Goal: Transaction & Acquisition: Purchase product/service

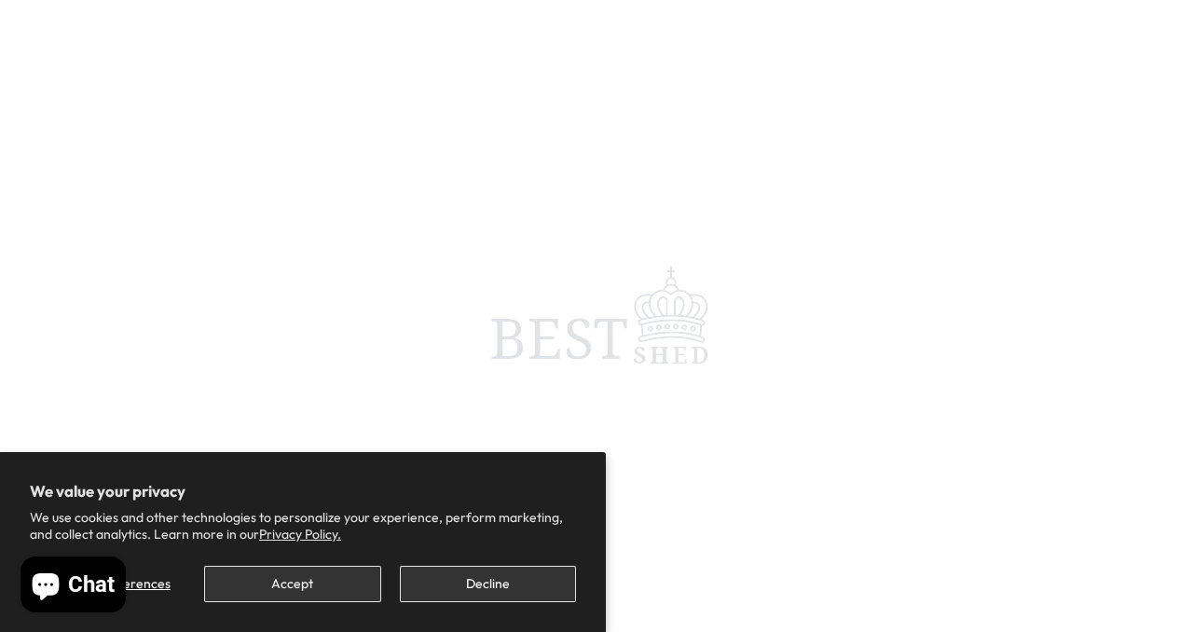
scroll to position [116, 0]
click at [333, 578] on button "Accept" at bounding box center [292, 584] width 176 height 36
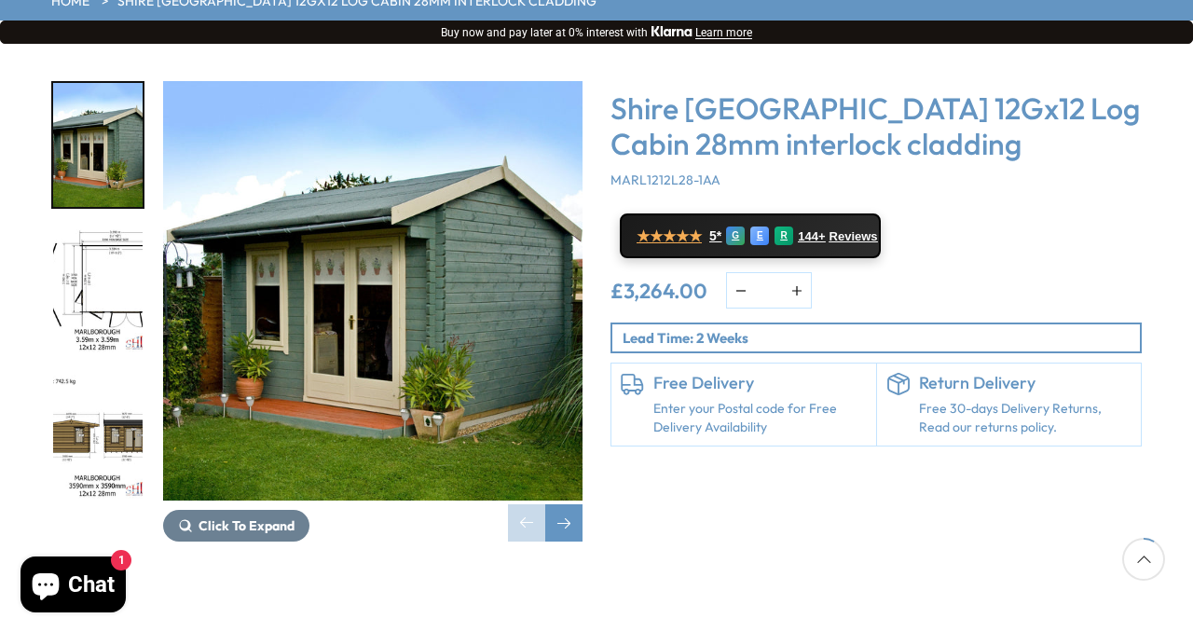
scroll to position [289, 0]
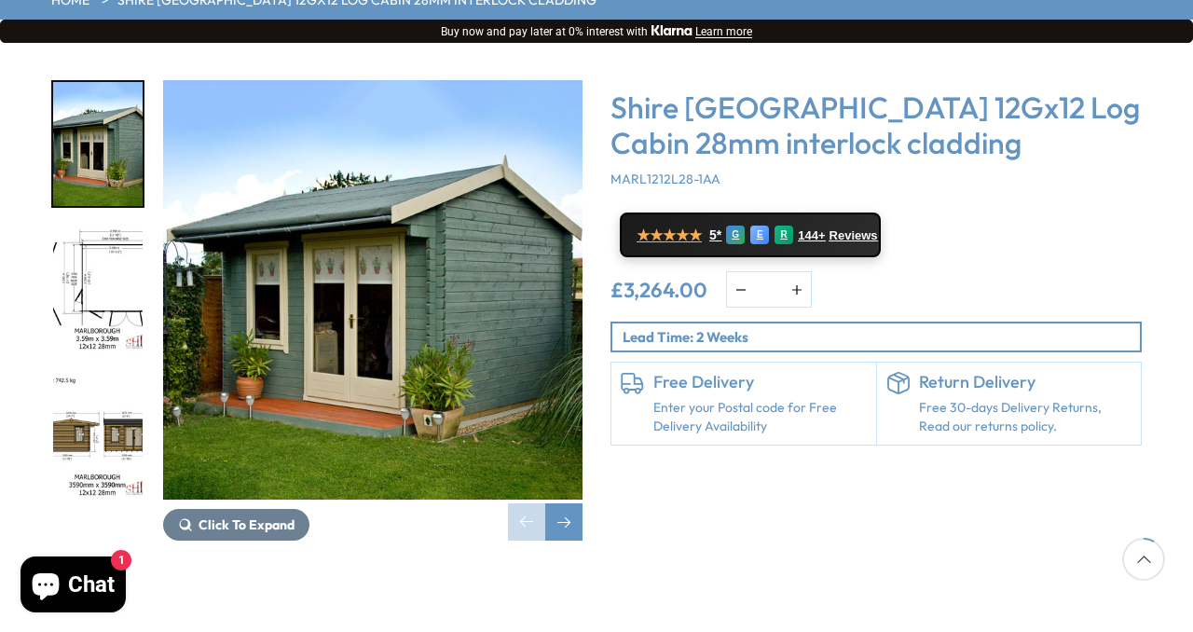
click at [146, 223] on div at bounding box center [107, 289] width 112 height 419
click at [109, 228] on img "2 / 18" at bounding box center [97, 290] width 89 height 124
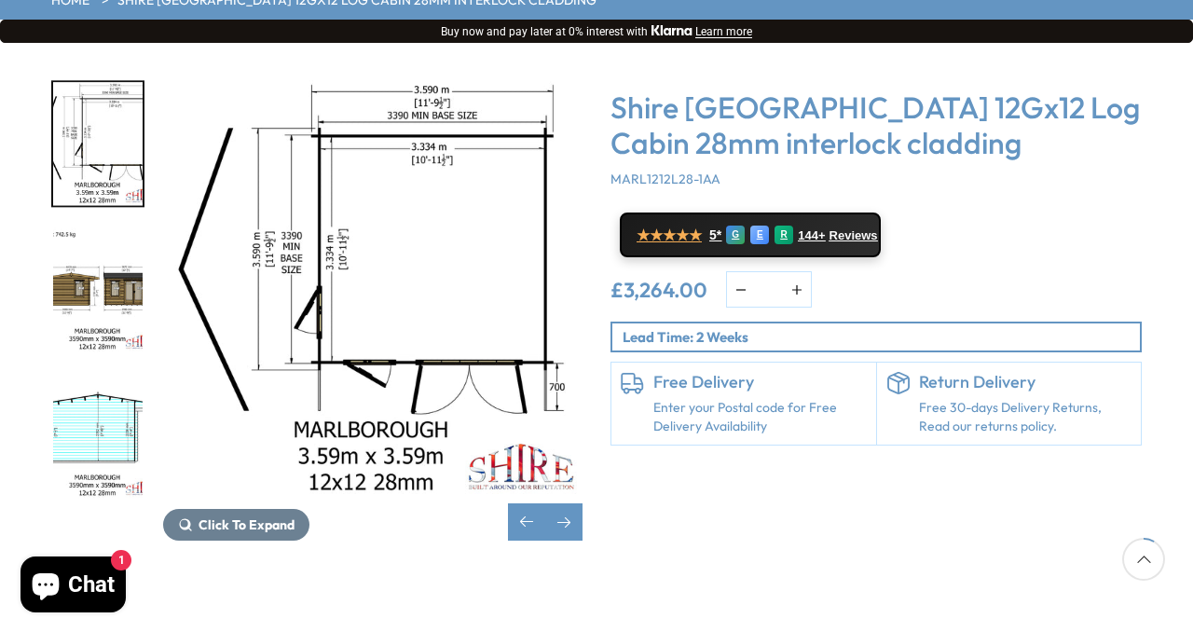
click at [71, 234] on img "3 / 18" at bounding box center [97, 290] width 89 height 124
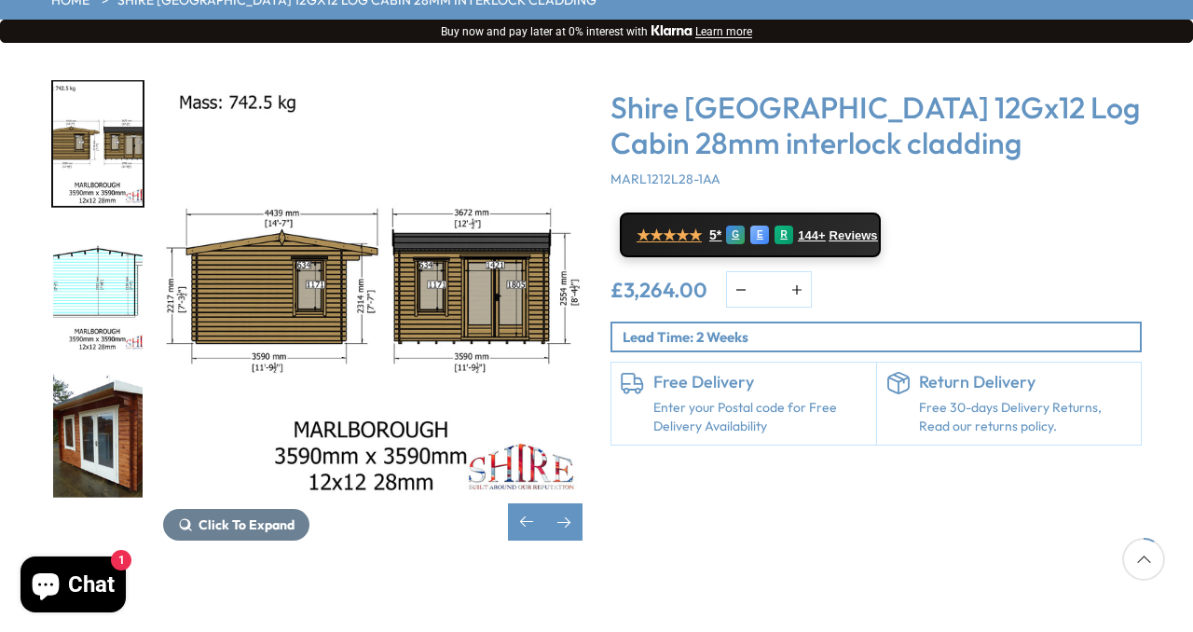
click at [117, 228] on img "4 / 18" at bounding box center [97, 290] width 89 height 124
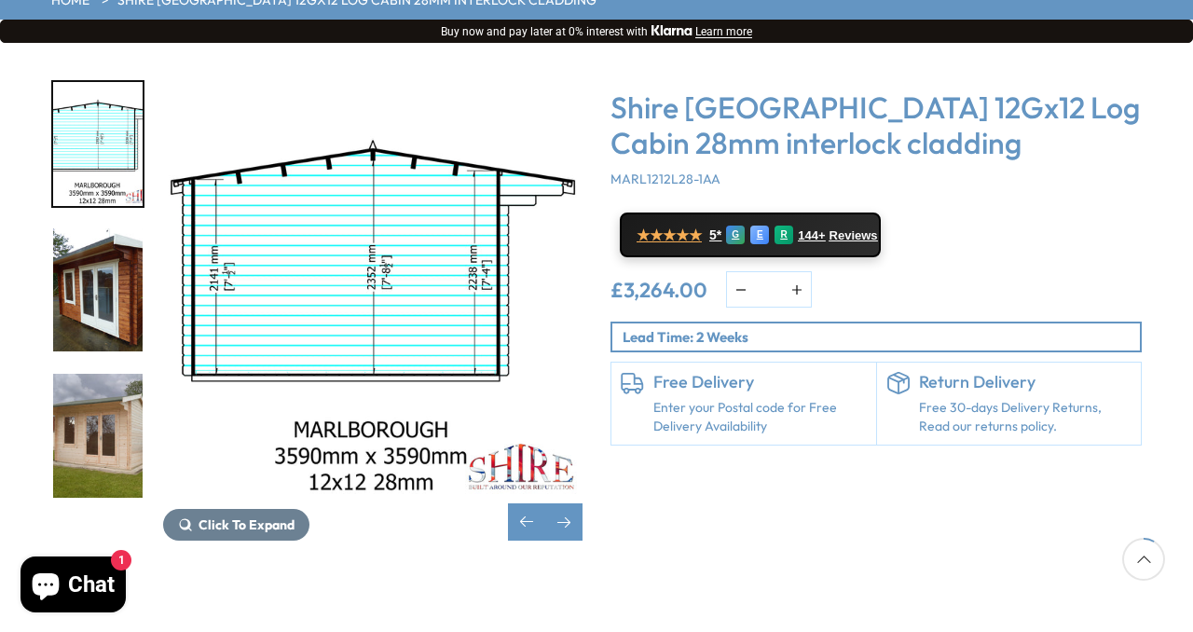
click at [95, 374] on img "6 / 18" at bounding box center [97, 436] width 89 height 124
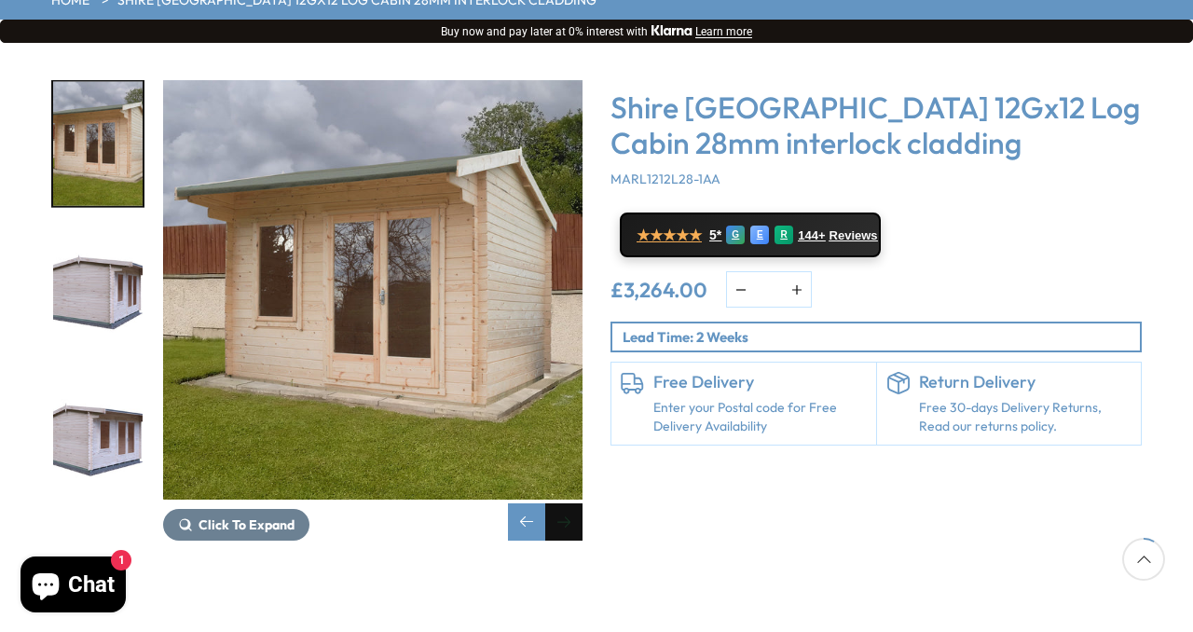
click at [568, 503] on div "Next slide" at bounding box center [563, 521] width 37 height 37
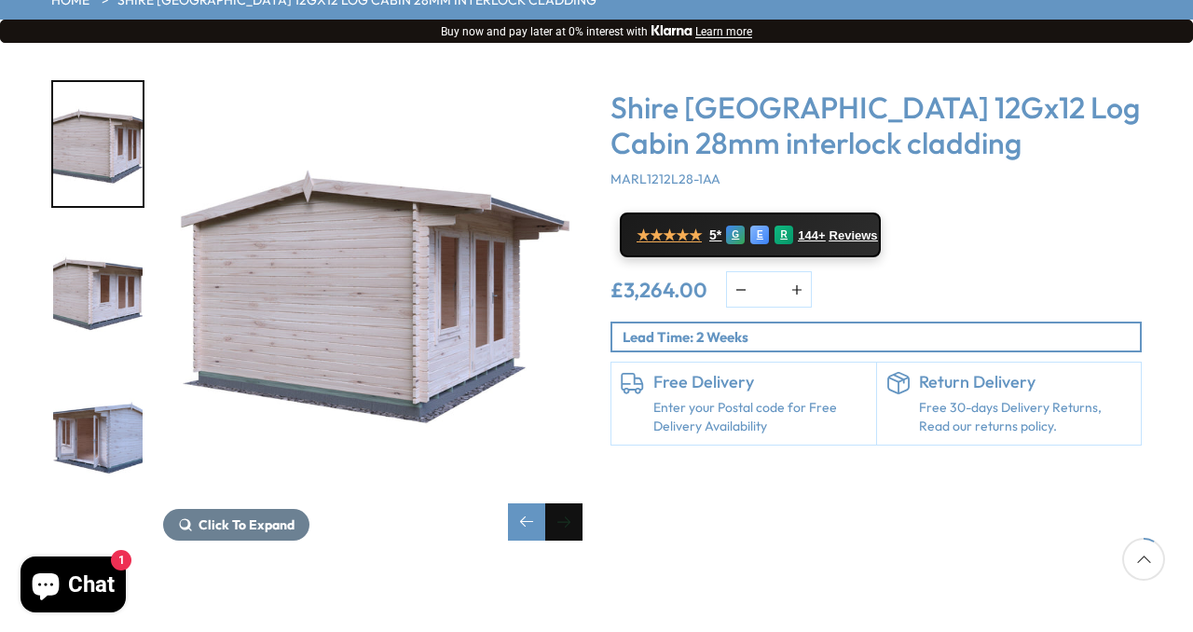
click at [568, 503] on div "Next slide" at bounding box center [563, 521] width 37 height 37
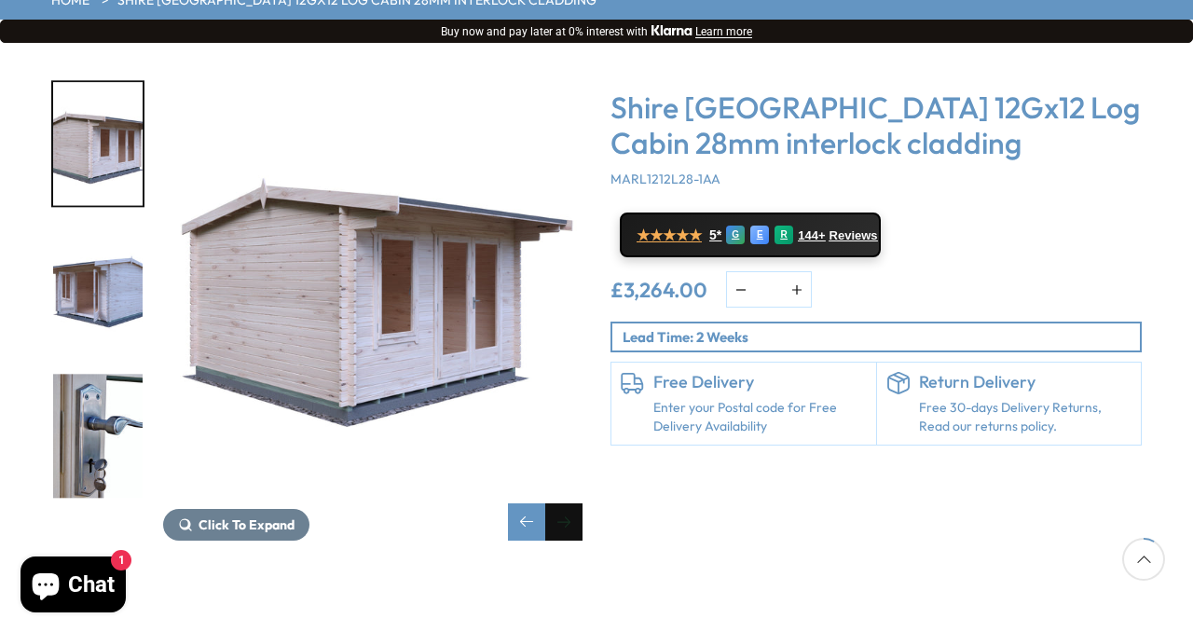
click at [568, 503] on div "Next slide" at bounding box center [563, 521] width 37 height 37
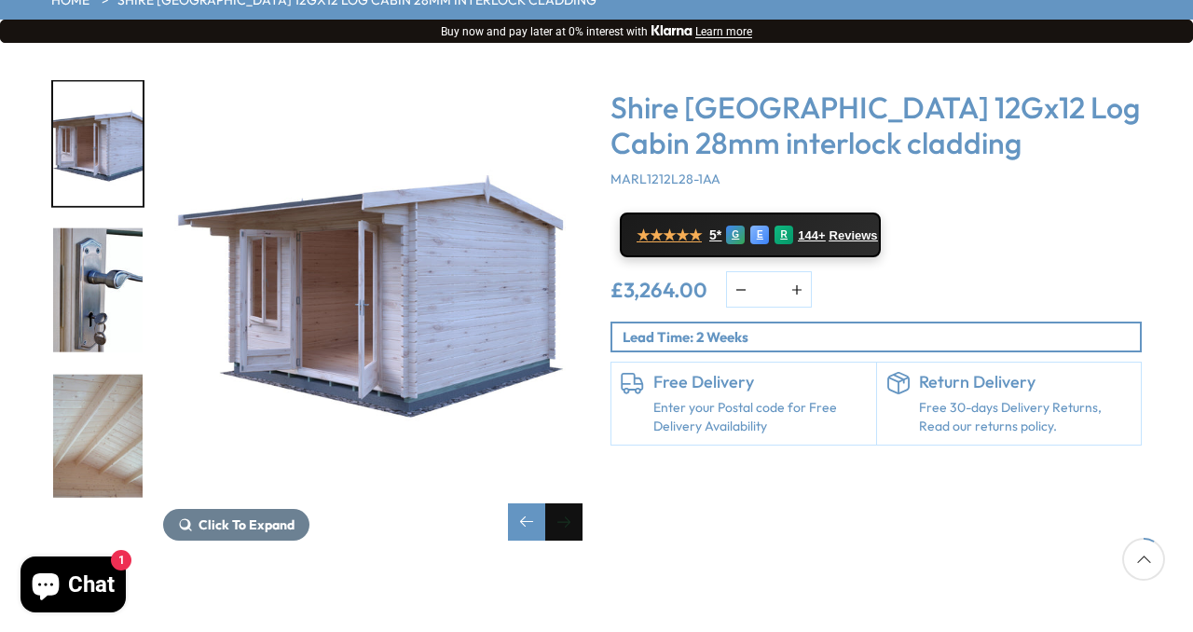
click at [568, 503] on div "Next slide" at bounding box center [563, 521] width 37 height 37
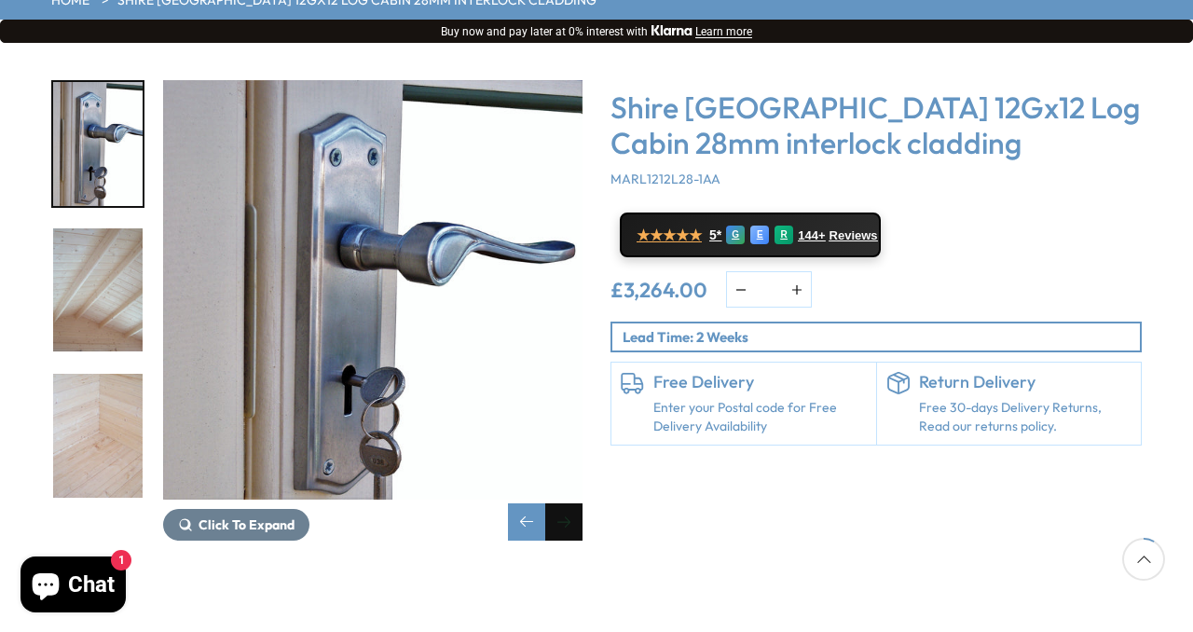
click at [568, 503] on div "Next slide" at bounding box center [563, 521] width 37 height 37
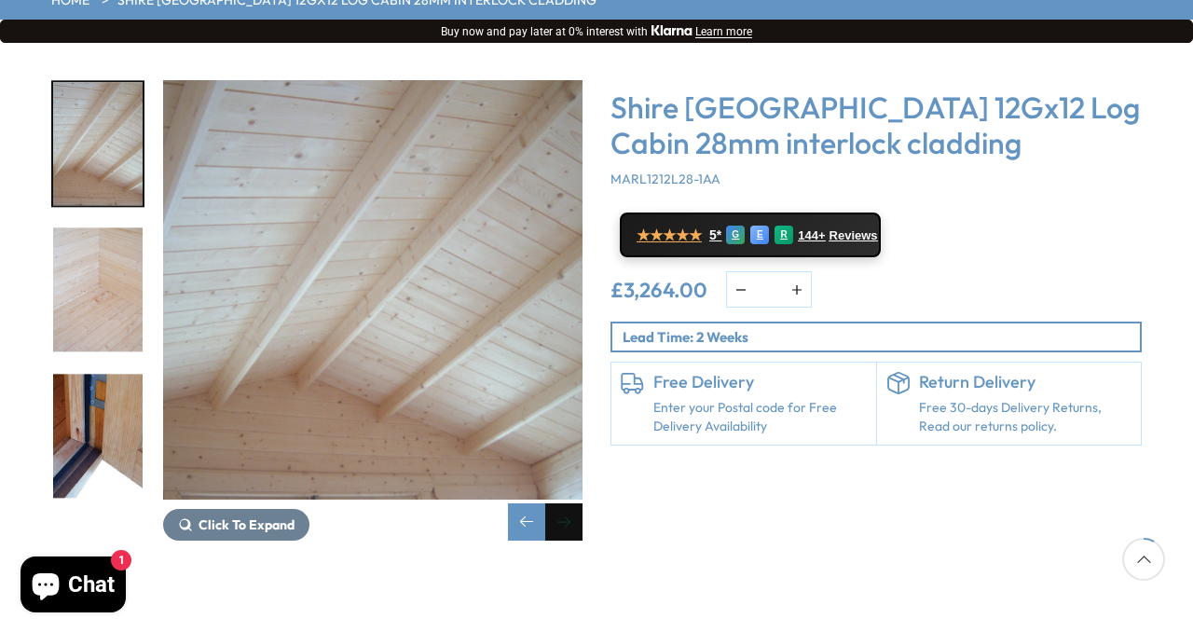
click at [568, 503] on div "Next slide" at bounding box center [563, 521] width 37 height 37
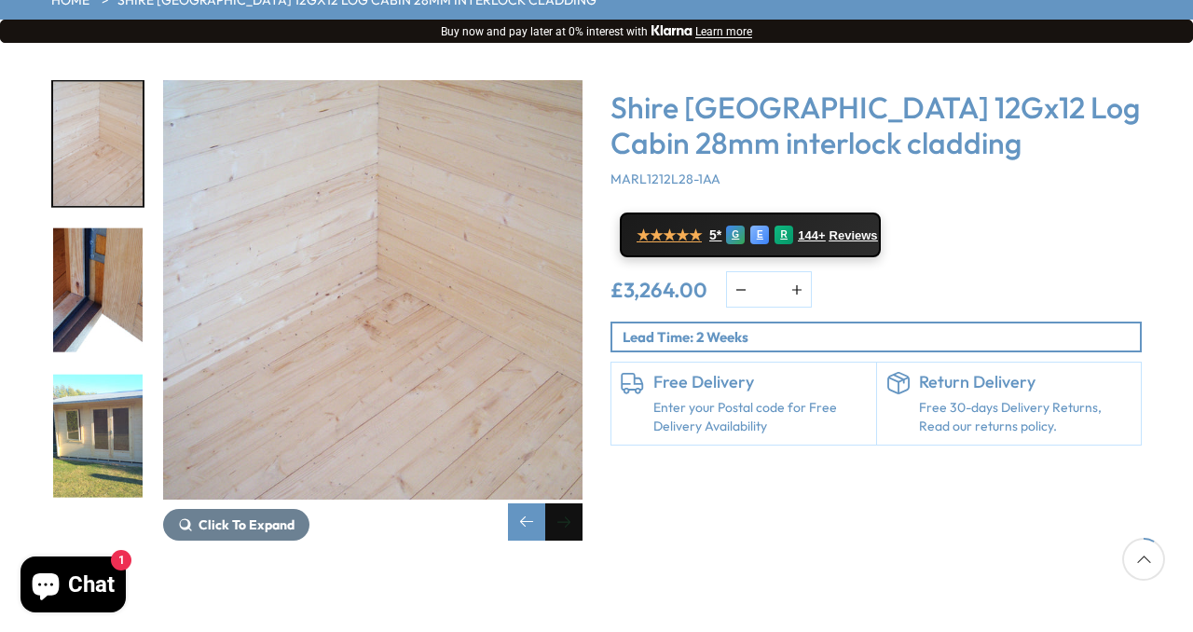
click at [568, 503] on div "Next slide" at bounding box center [563, 521] width 37 height 37
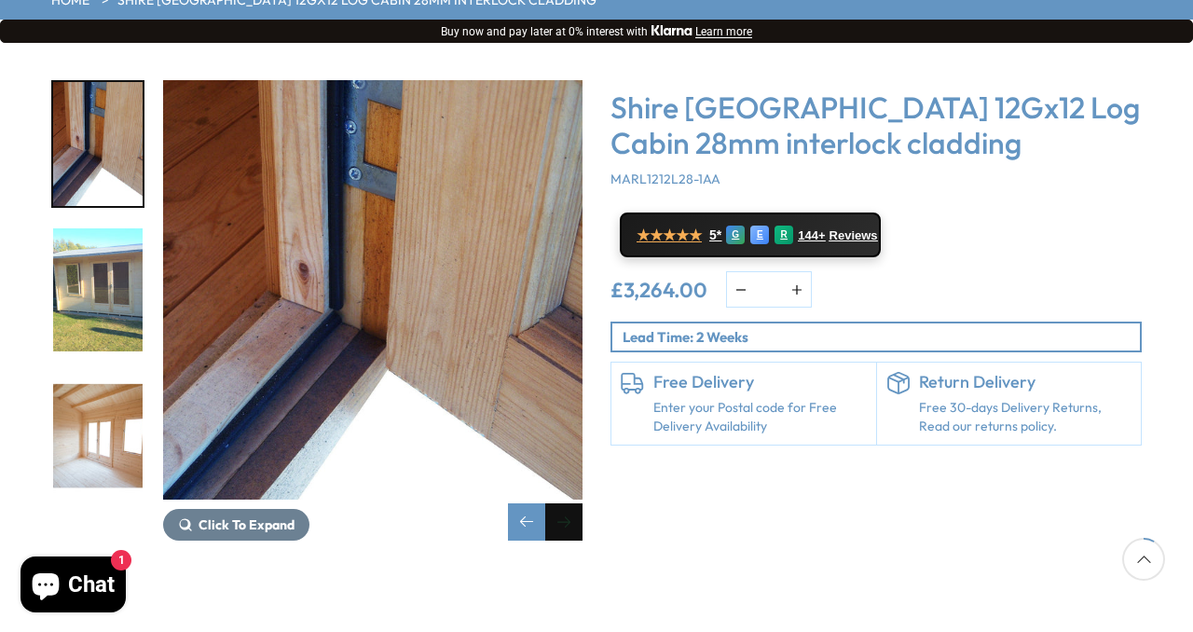
click at [568, 503] on div "Next slide" at bounding box center [563, 521] width 37 height 37
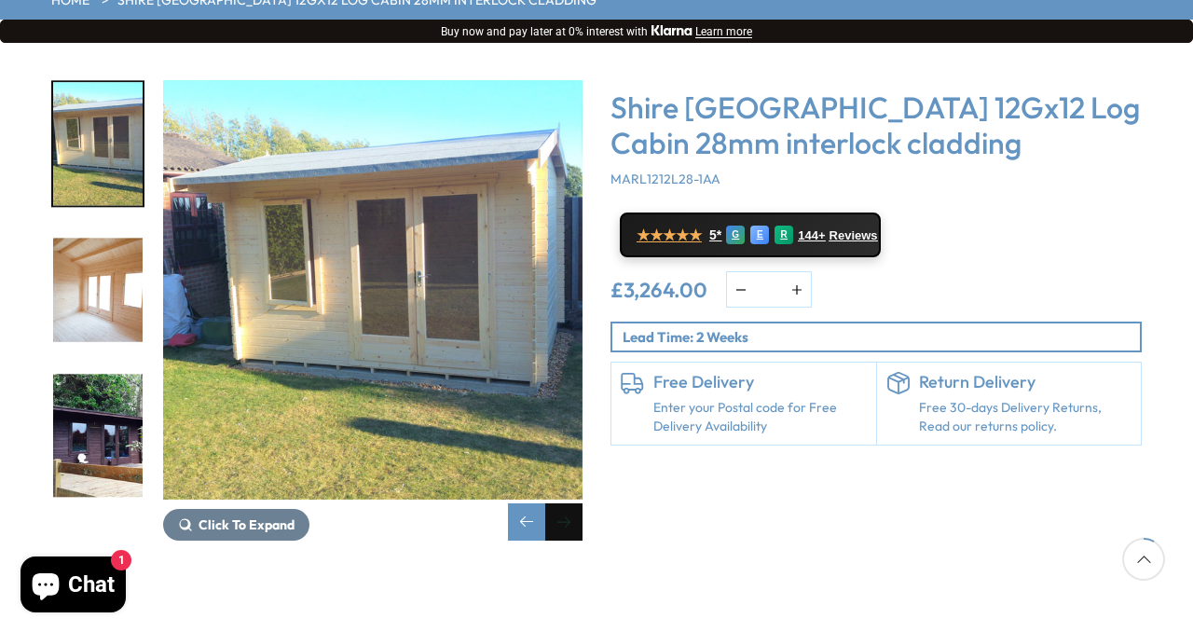
click at [568, 503] on div "Next slide" at bounding box center [563, 521] width 37 height 37
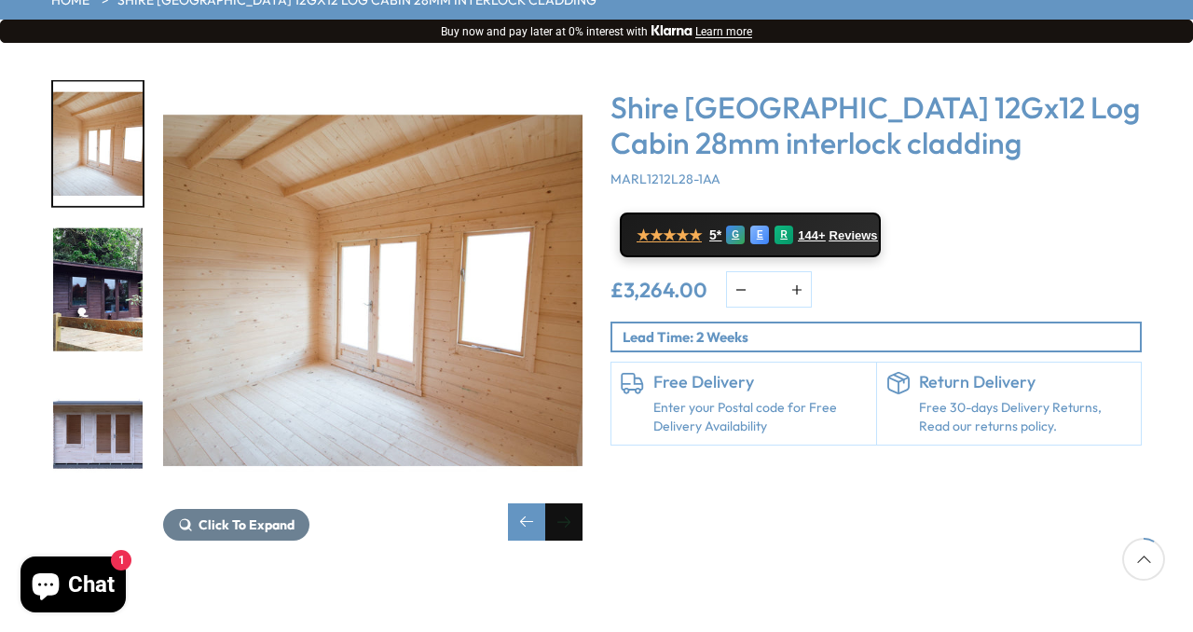
click at [568, 503] on div "Next slide" at bounding box center [563, 521] width 37 height 37
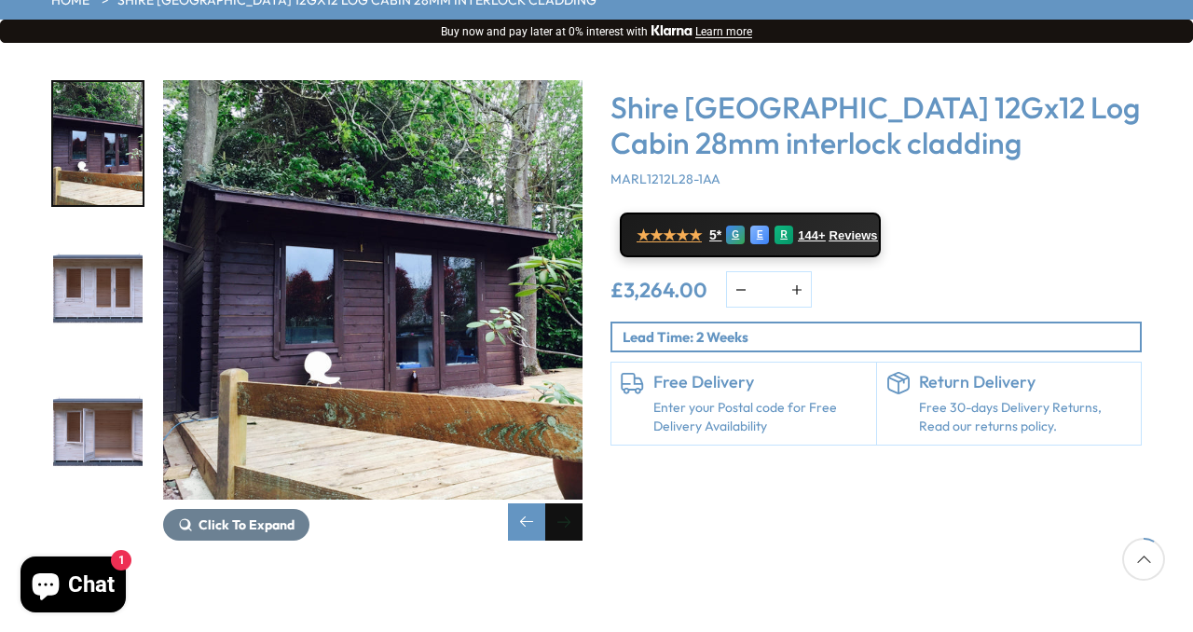
click at [568, 503] on div "Next slide" at bounding box center [563, 521] width 37 height 37
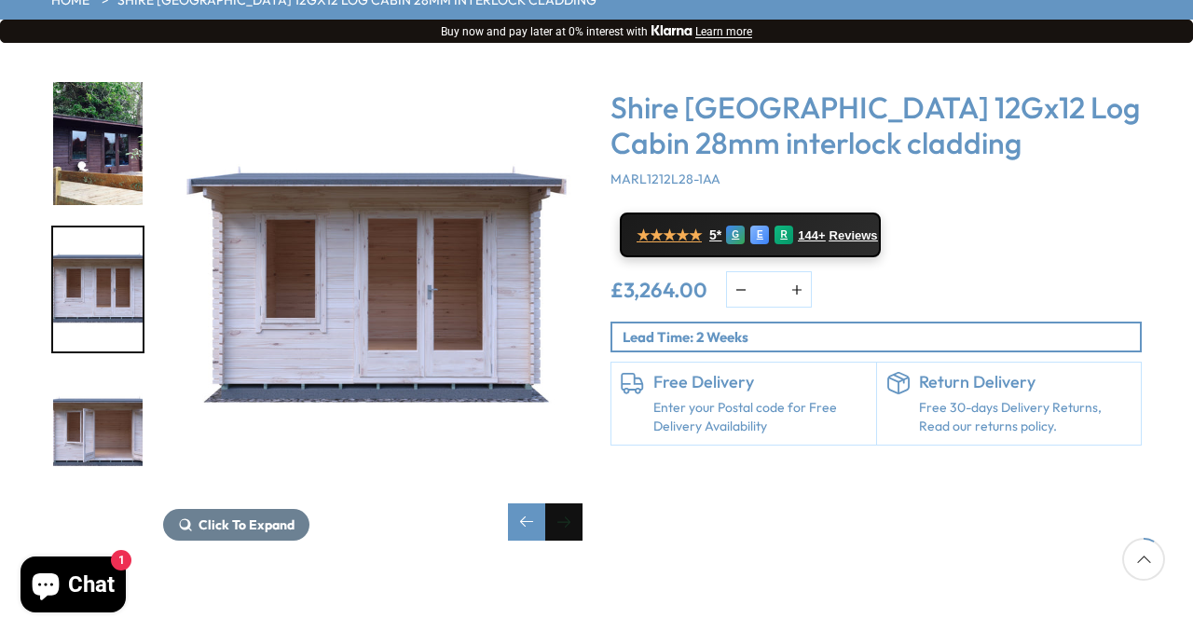
click at [568, 503] on div "Next slide" at bounding box center [563, 521] width 37 height 37
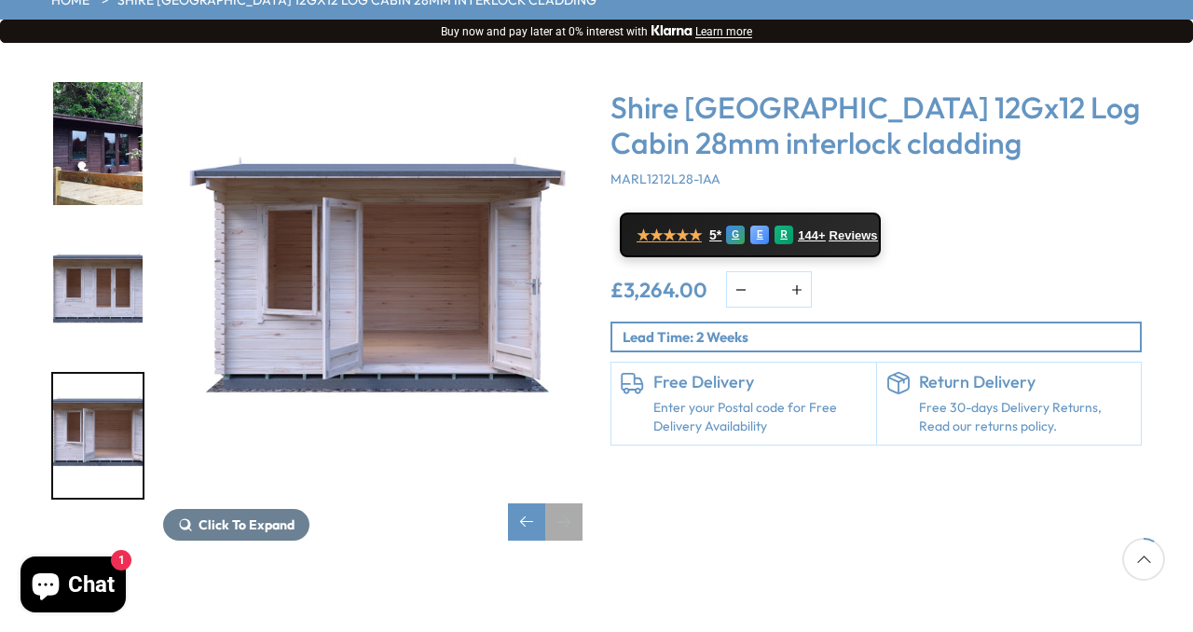
click at [568, 503] on div "Next slide" at bounding box center [563, 521] width 37 height 37
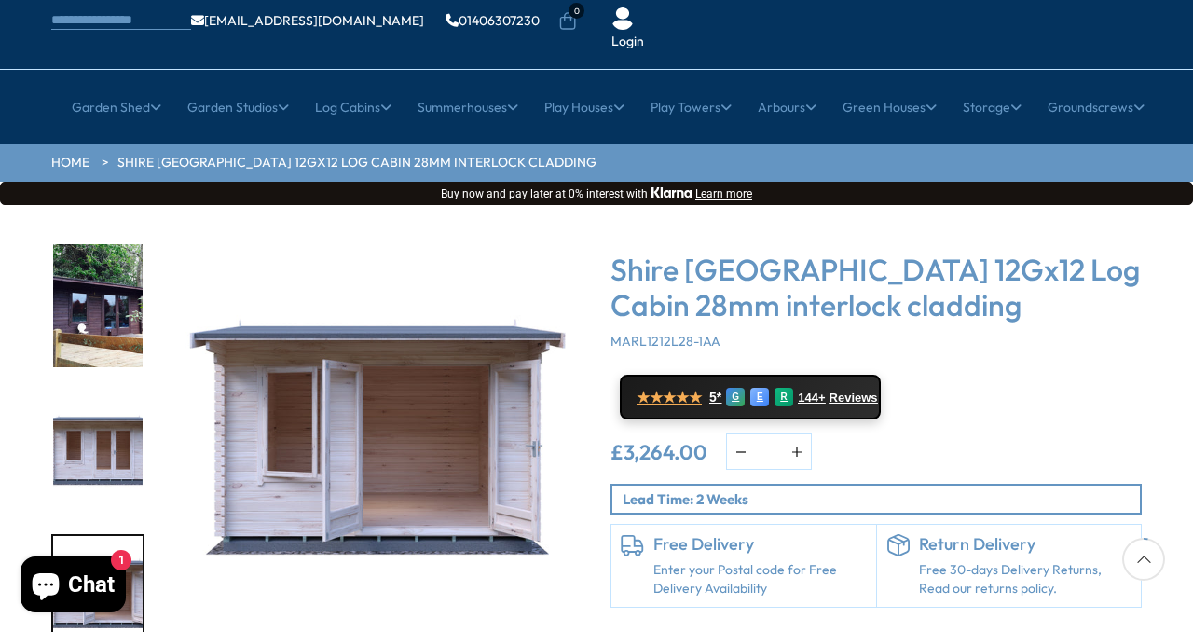
scroll to position [113, 0]
